Goal: Find specific page/section: Find specific page/section

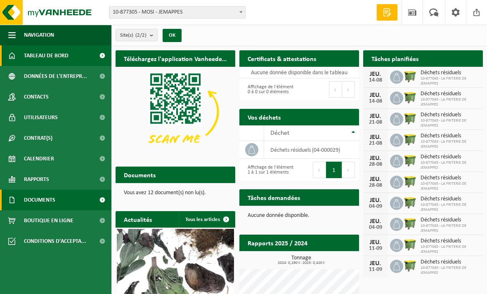
click at [39, 205] on span "Documents" at bounding box center [39, 200] width 31 height 21
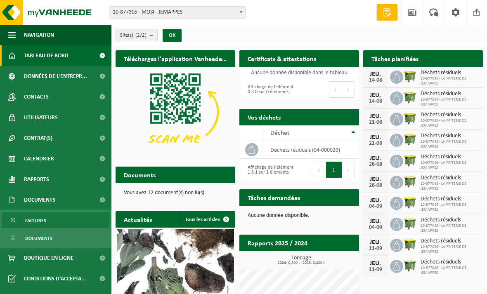
click at [45, 222] on span "Factures" at bounding box center [35, 221] width 21 height 16
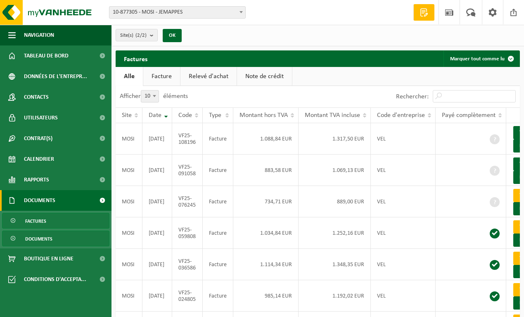
click at [75, 240] on link "Documents" at bounding box center [55, 238] width 107 height 16
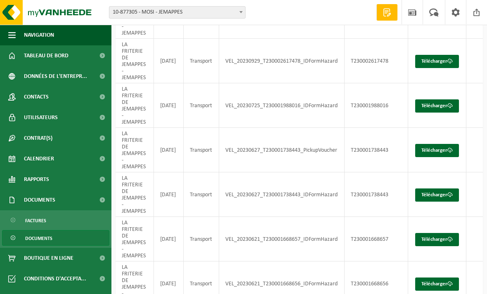
scroll to position [173, 0]
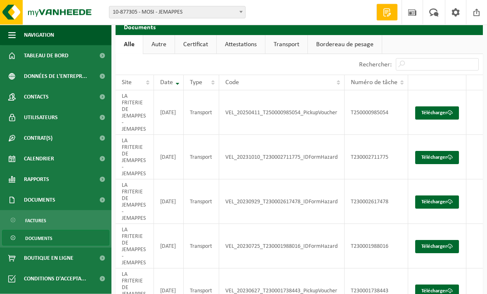
scroll to position [0, 0]
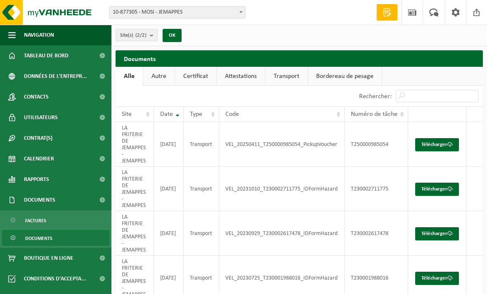
click at [150, 37] on button "Site(s) (2/2)" at bounding box center [137, 35] width 42 height 12
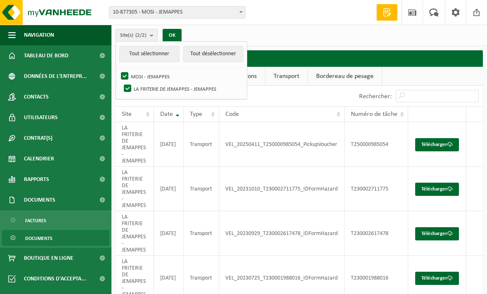
click at [150, 37] on button "Site(s) (2/2)" at bounding box center [137, 35] width 42 height 12
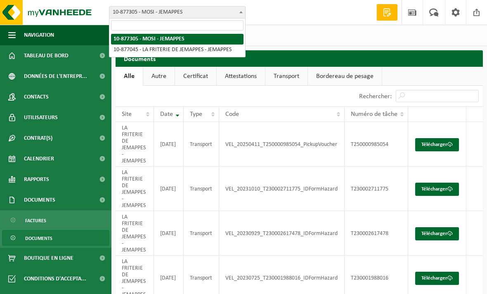
click at [206, 13] on span "10-877305 - MOSI - JEMAPPES" at bounding box center [177, 13] width 136 height 12
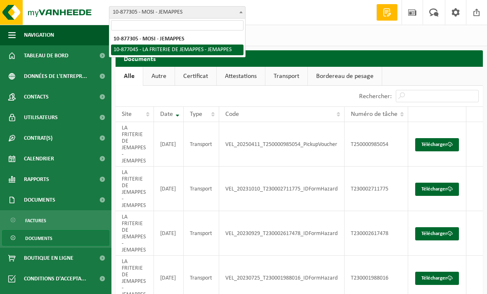
select select "107902"
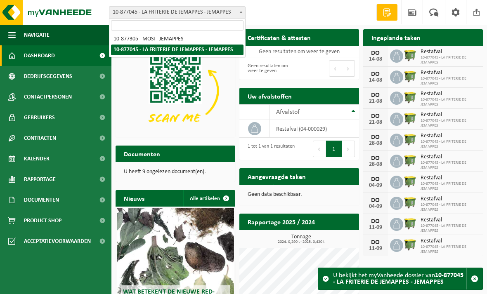
click at [226, 10] on span "10-877045 - LA FRITERIE DE JEMAPPES - JEMAPPES" at bounding box center [177, 13] width 136 height 12
click at [208, 12] on span "10-877045 - LA FRITERIE DE JEMAPPES - JEMAPPES" at bounding box center [177, 13] width 136 height 12
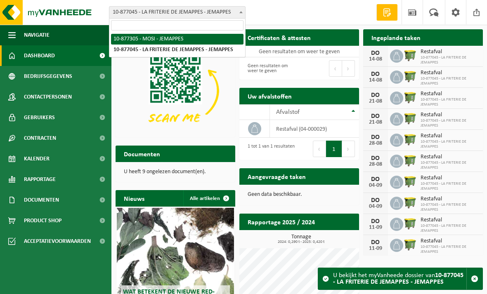
select select "107930"
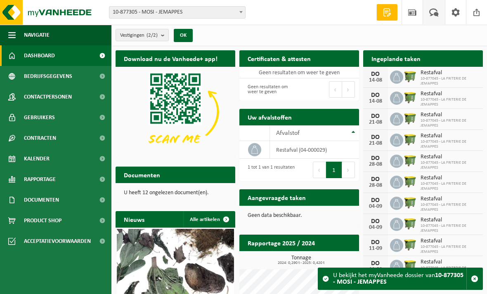
click at [439, 13] on span at bounding box center [434, 12] width 14 height 24
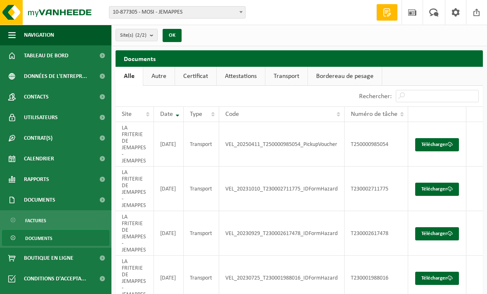
click at [66, 241] on link "Documents" at bounding box center [55, 238] width 107 height 16
click at [430, 94] on input "Rechercher:" at bounding box center [437, 96] width 83 height 12
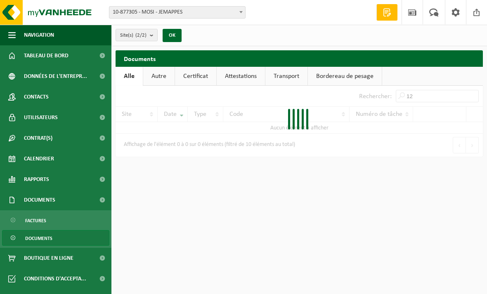
type input "1"
